Goal: Task Accomplishment & Management: Use online tool/utility

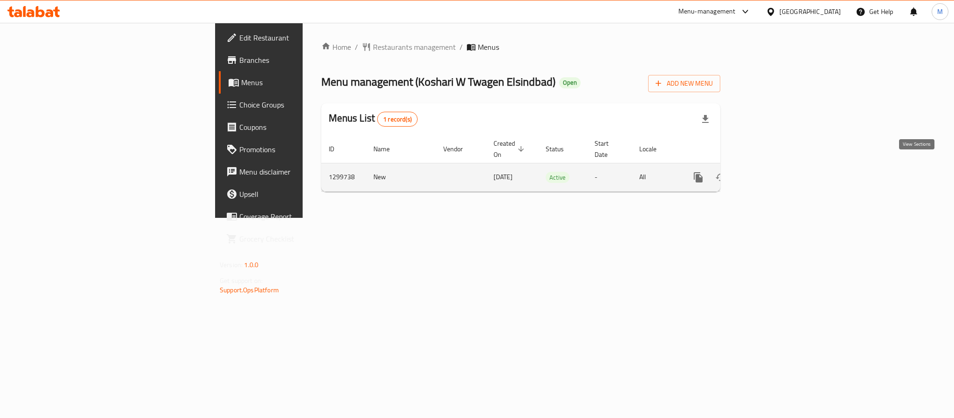
click at [771, 172] on icon "enhanced table" at bounding box center [765, 177] width 11 height 11
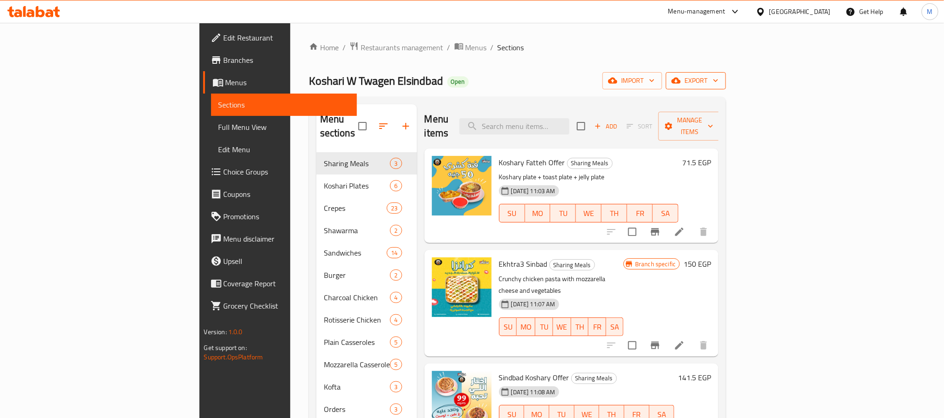
click at [726, 88] on button "export" at bounding box center [696, 80] width 60 height 17
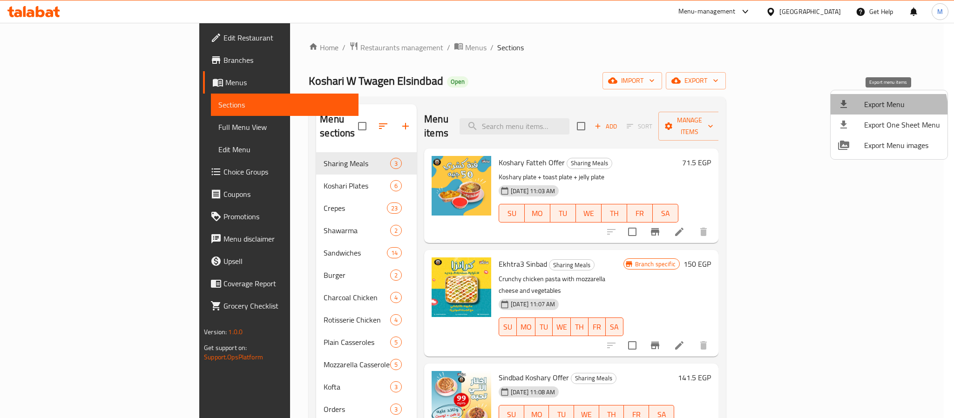
click at [883, 109] on span "Export Menu" at bounding box center [902, 104] width 76 height 11
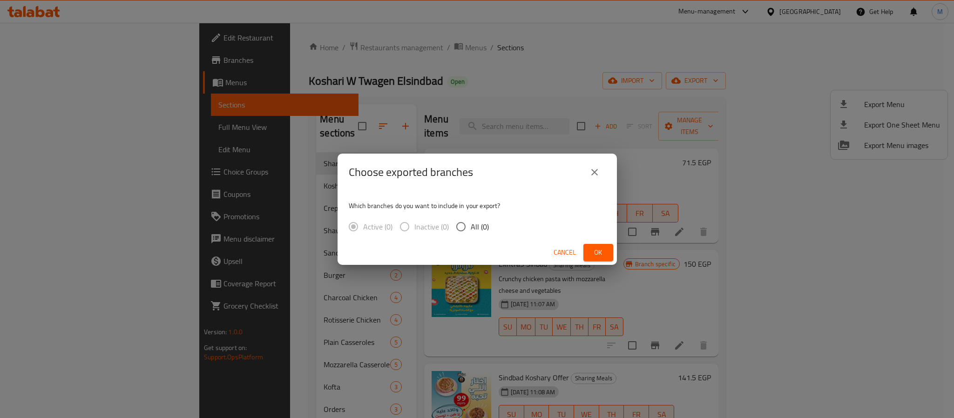
click at [590, 250] on button "Ok" at bounding box center [599, 252] width 30 height 17
click at [594, 251] on span "Ok" at bounding box center [598, 253] width 15 height 12
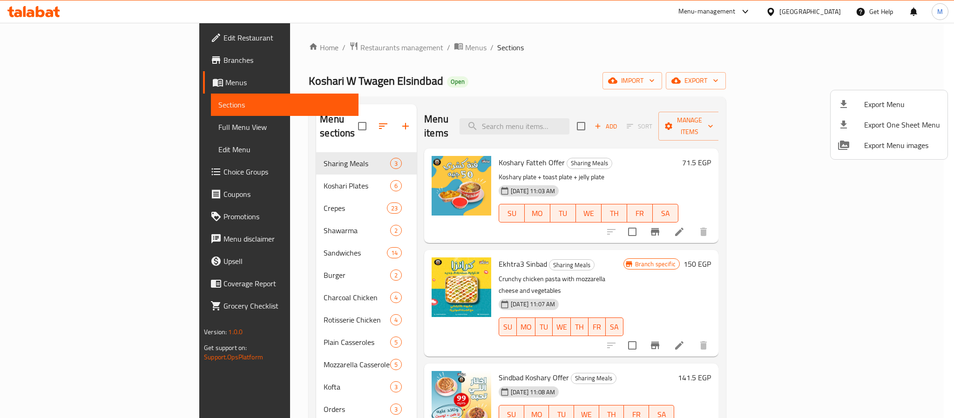
drag, startPoint x: 612, startPoint y: 91, endPoint x: 597, endPoint y: 75, distance: 22.1
click at [612, 91] on div at bounding box center [477, 209] width 954 height 418
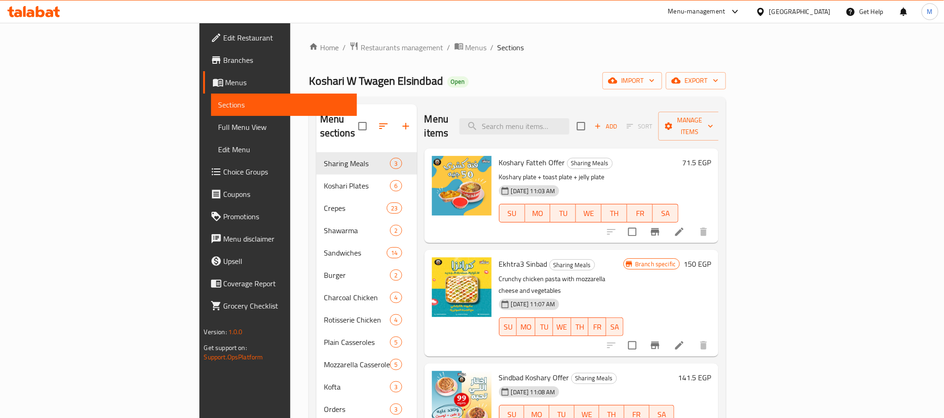
click at [528, 71] on div "Home / Restaurants management / Menus / Sections Koshari W Twagen Elsindbad Ope…" at bounding box center [517, 285] width 417 height 489
click at [491, 67] on div "Home / Restaurants management / Menus / Sections Koshari W Twagen Elsindbad Ope…" at bounding box center [517, 285] width 417 height 489
click at [660, 226] on icon "Branch-specific-item" at bounding box center [654, 231] width 11 height 11
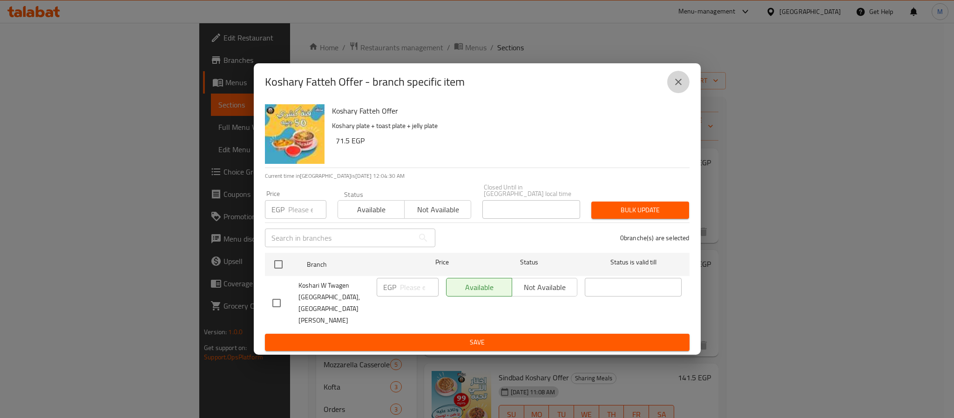
click at [680, 88] on icon "close" at bounding box center [678, 81] width 11 height 11
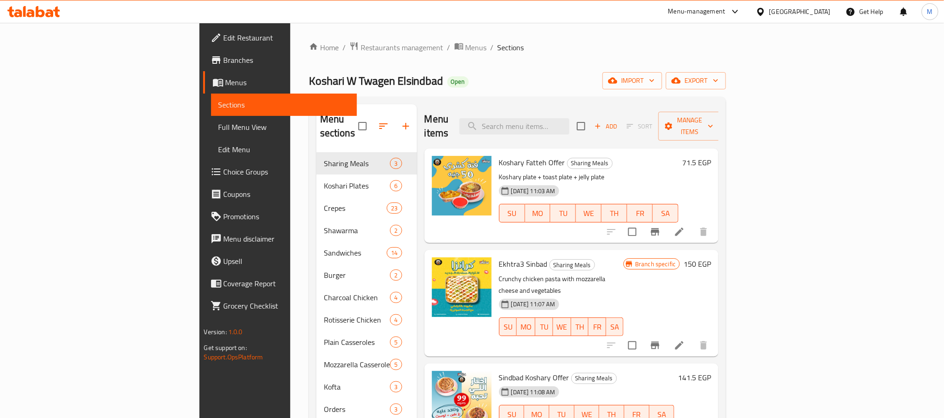
click at [631, 77] on div "Koshari W Twagen Elsindbad Open import export" at bounding box center [517, 80] width 417 height 17
drag, startPoint x: 631, startPoint y: 77, endPoint x: 565, endPoint y: 77, distance: 65.7
drag, startPoint x: 565, startPoint y: 77, endPoint x: 490, endPoint y: 85, distance: 75.0
click at [490, 85] on div "Koshari W Twagen Elsindbad Open import export" at bounding box center [517, 80] width 417 height 17
